Goal: Navigation & Orientation: Find specific page/section

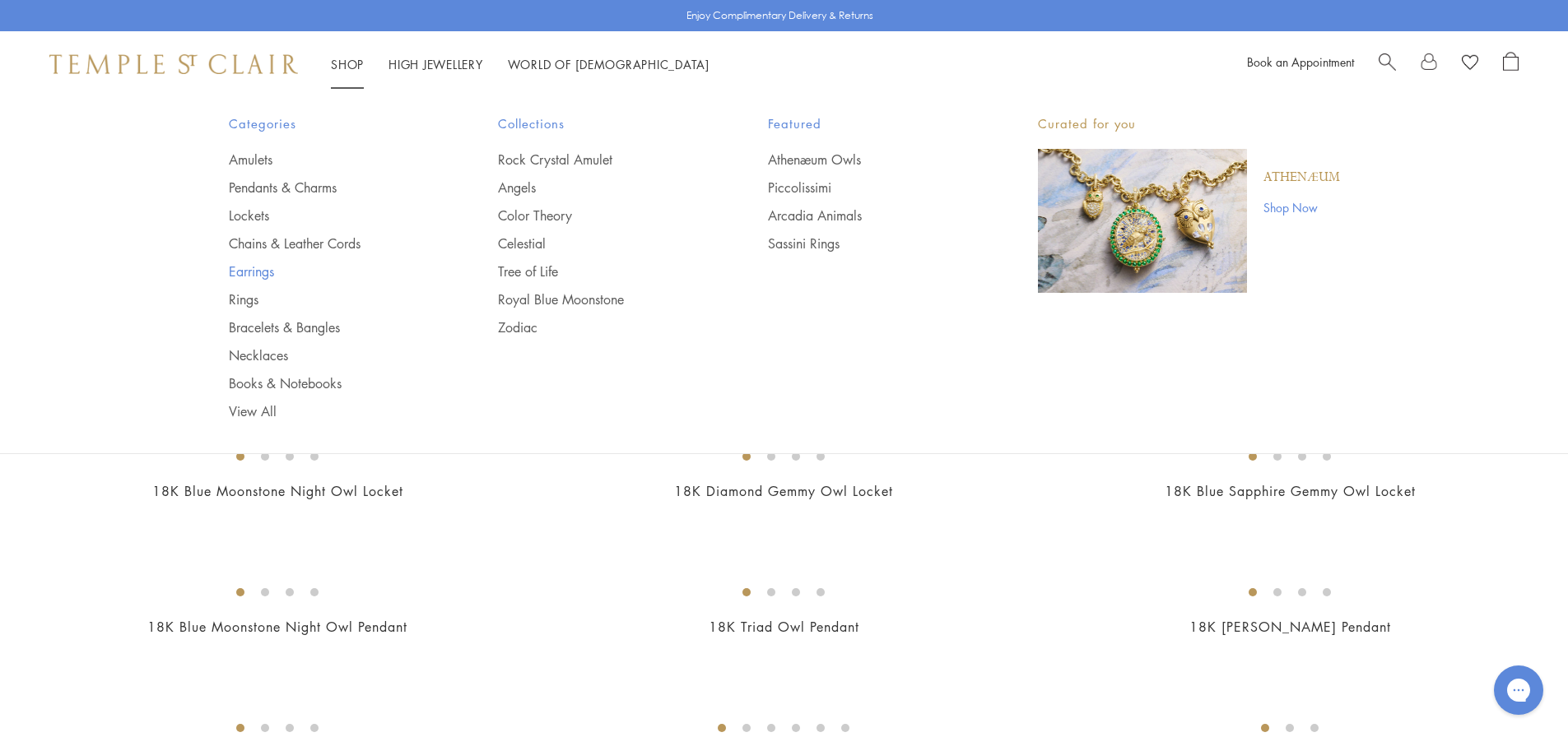
click at [243, 279] on link "Earrings" at bounding box center [331, 271] width 204 height 18
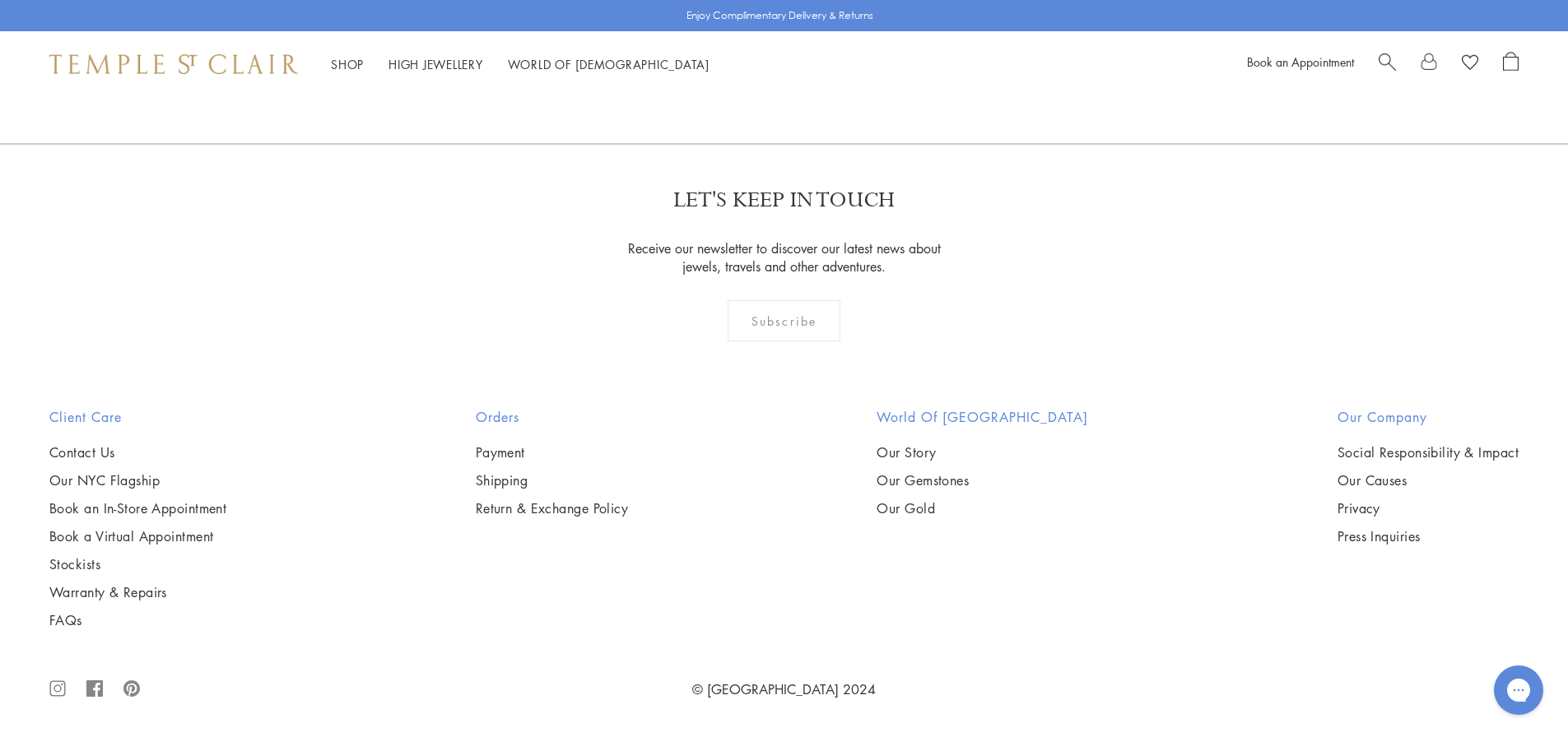
scroll to position [10533, 0]
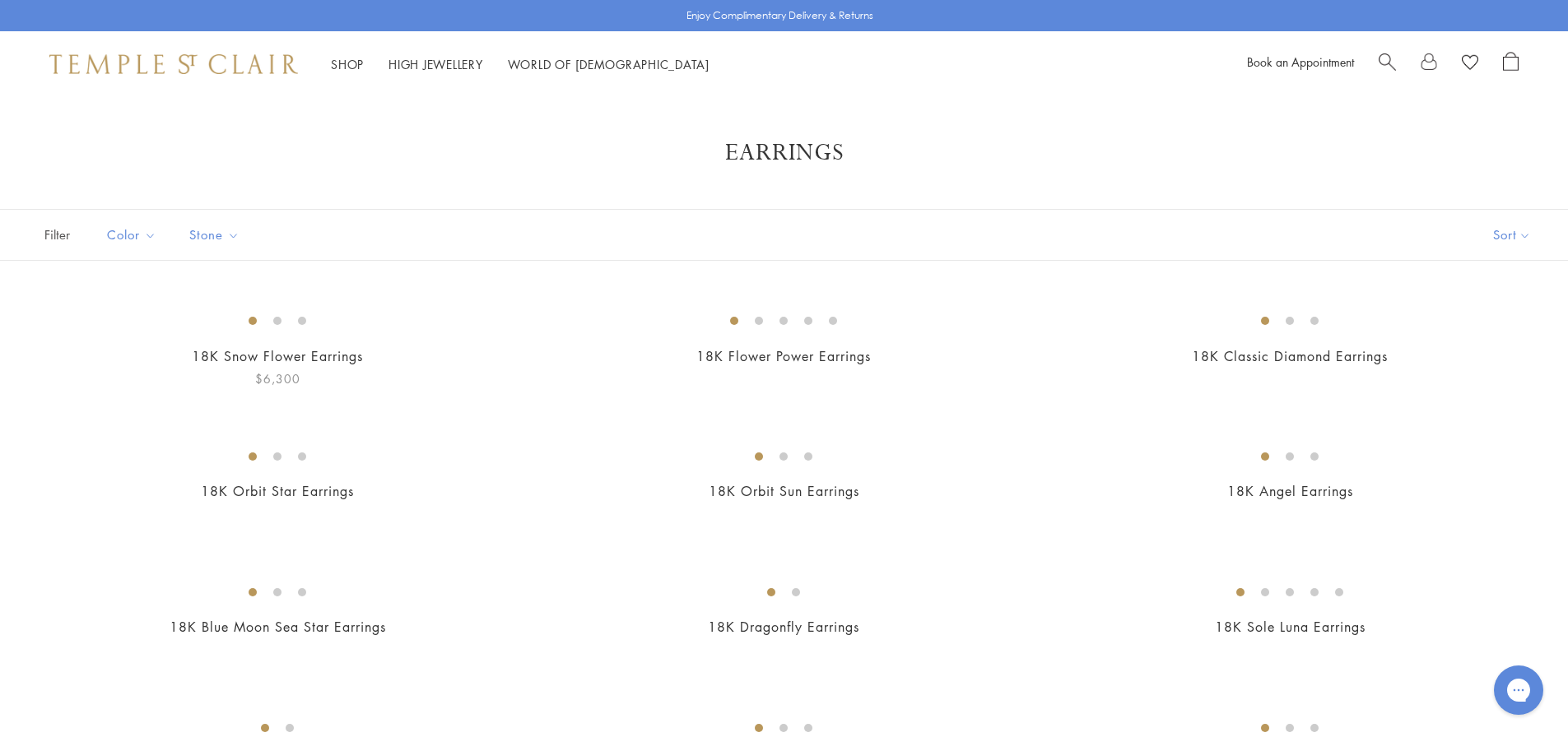
click at [0, 0] on img at bounding box center [0, 0] width 0 height 0
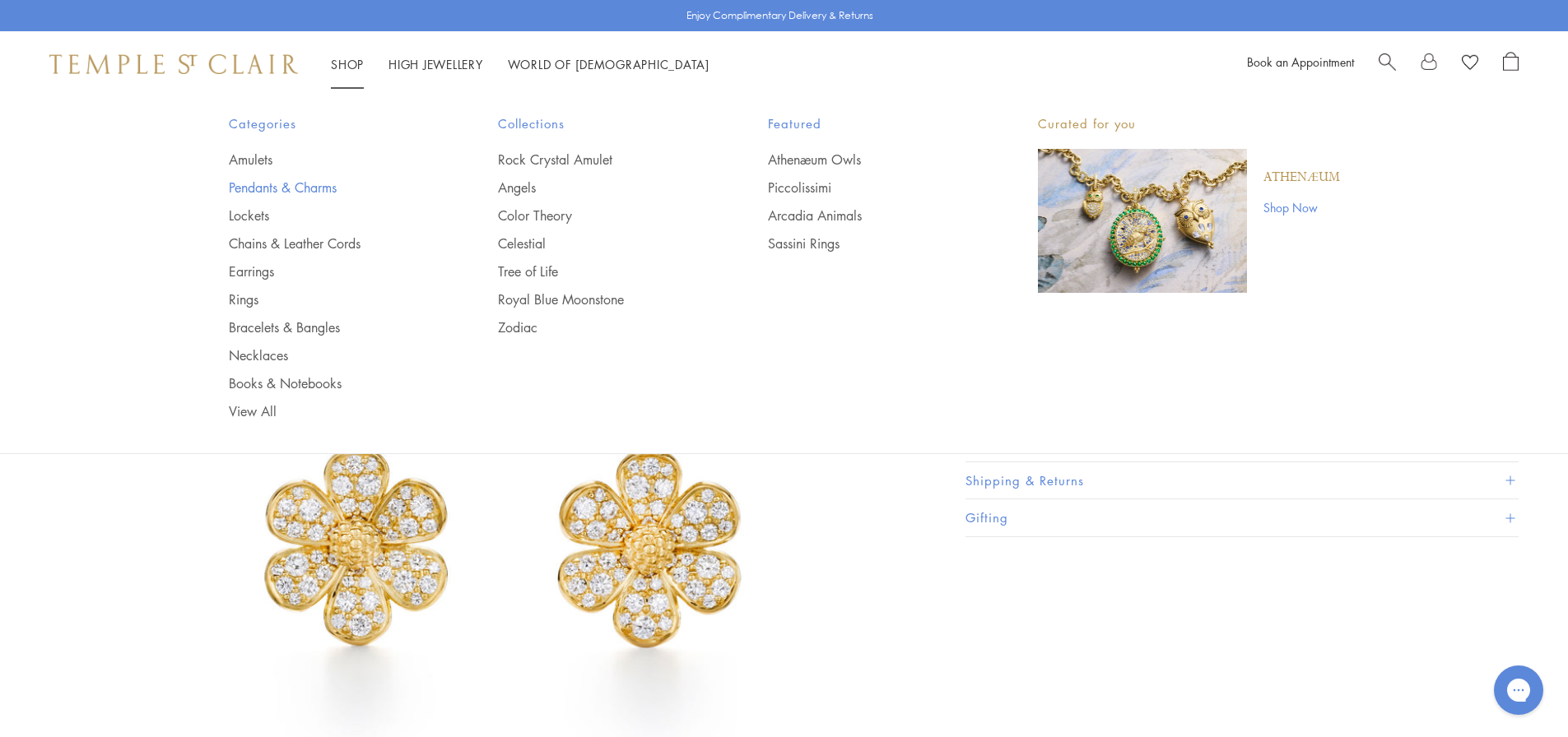
click at [250, 192] on link "Pendants & Charms" at bounding box center [331, 187] width 204 height 18
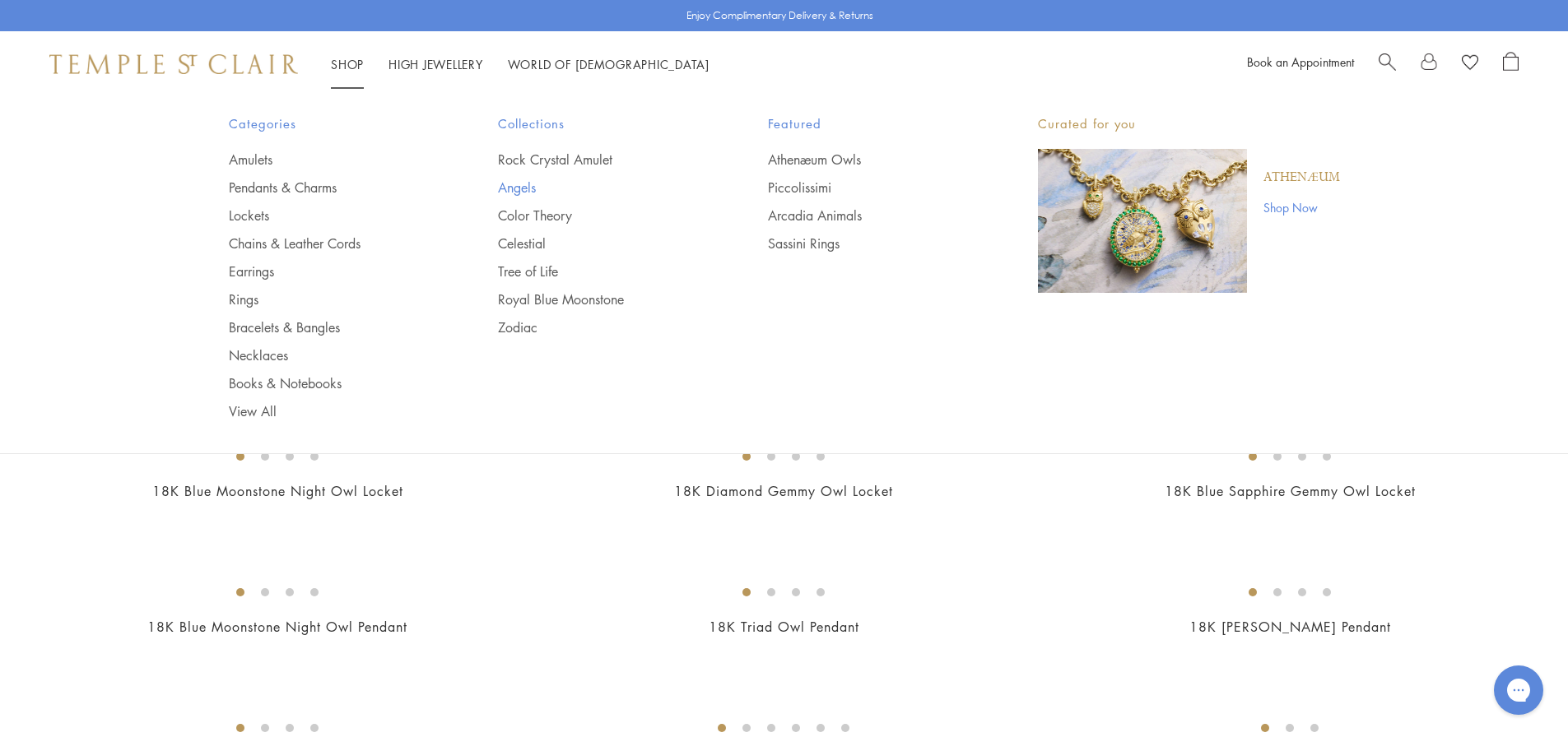
click at [519, 187] on link "Angels" at bounding box center [600, 187] width 204 height 18
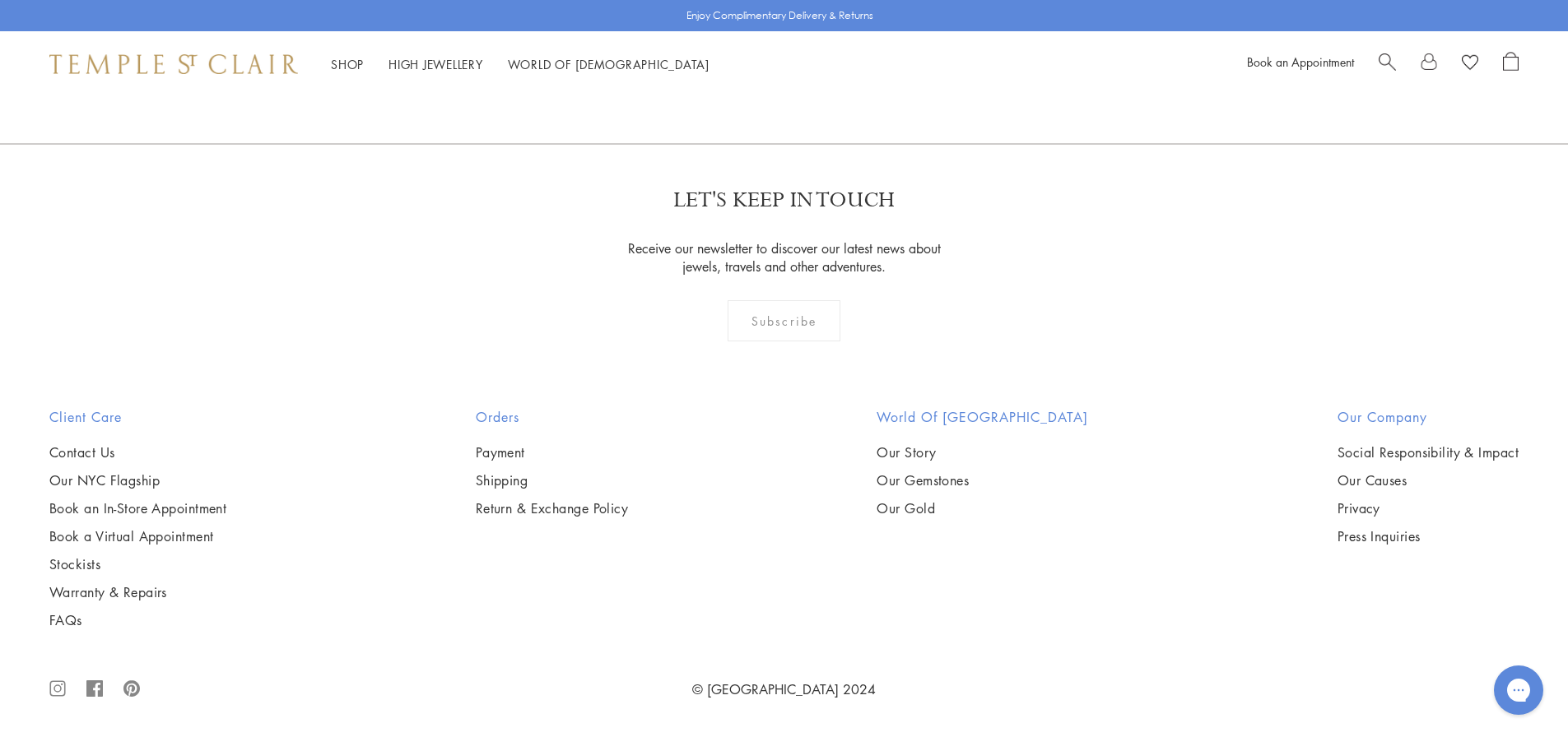
scroll to position [3621, 0]
